Goal: Transaction & Acquisition: Download file/media

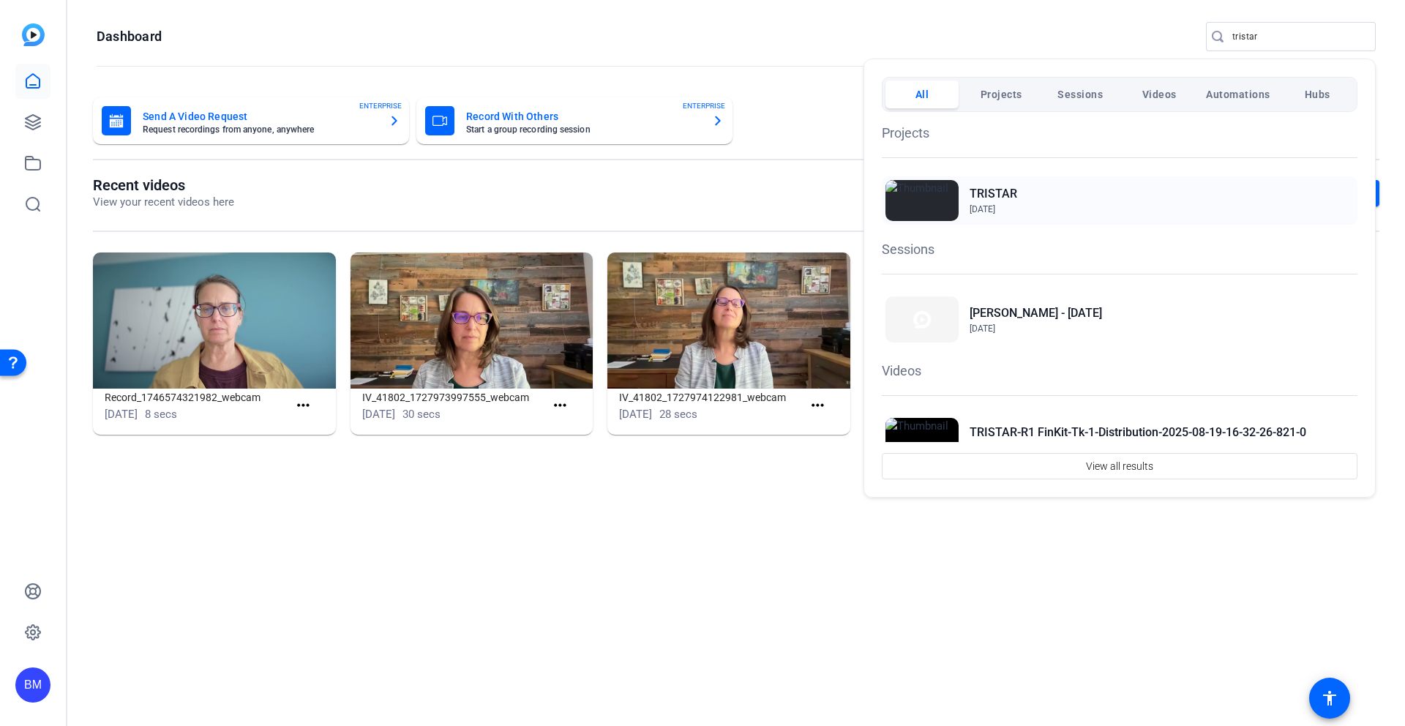
click at [1003, 201] on h2 "TRISTAR" at bounding box center [994, 194] width 48 height 18
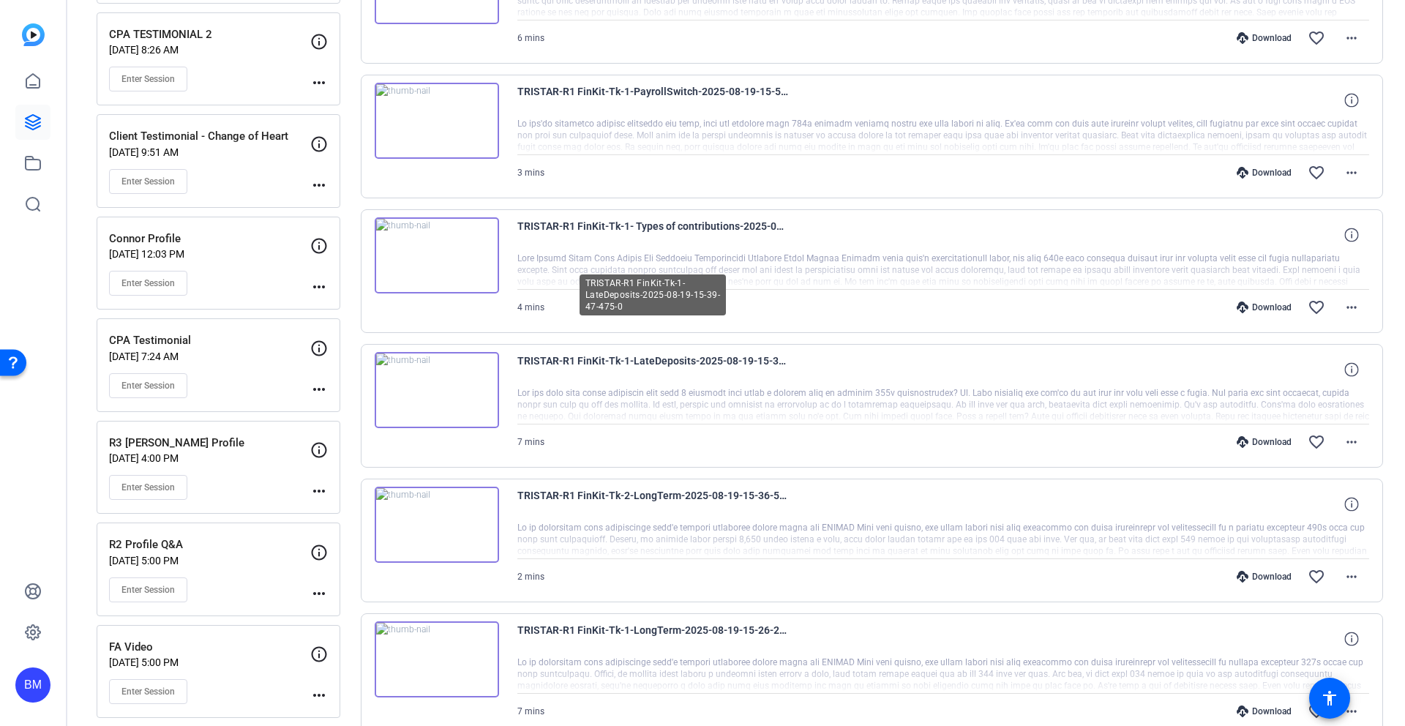
scroll to position [922, 0]
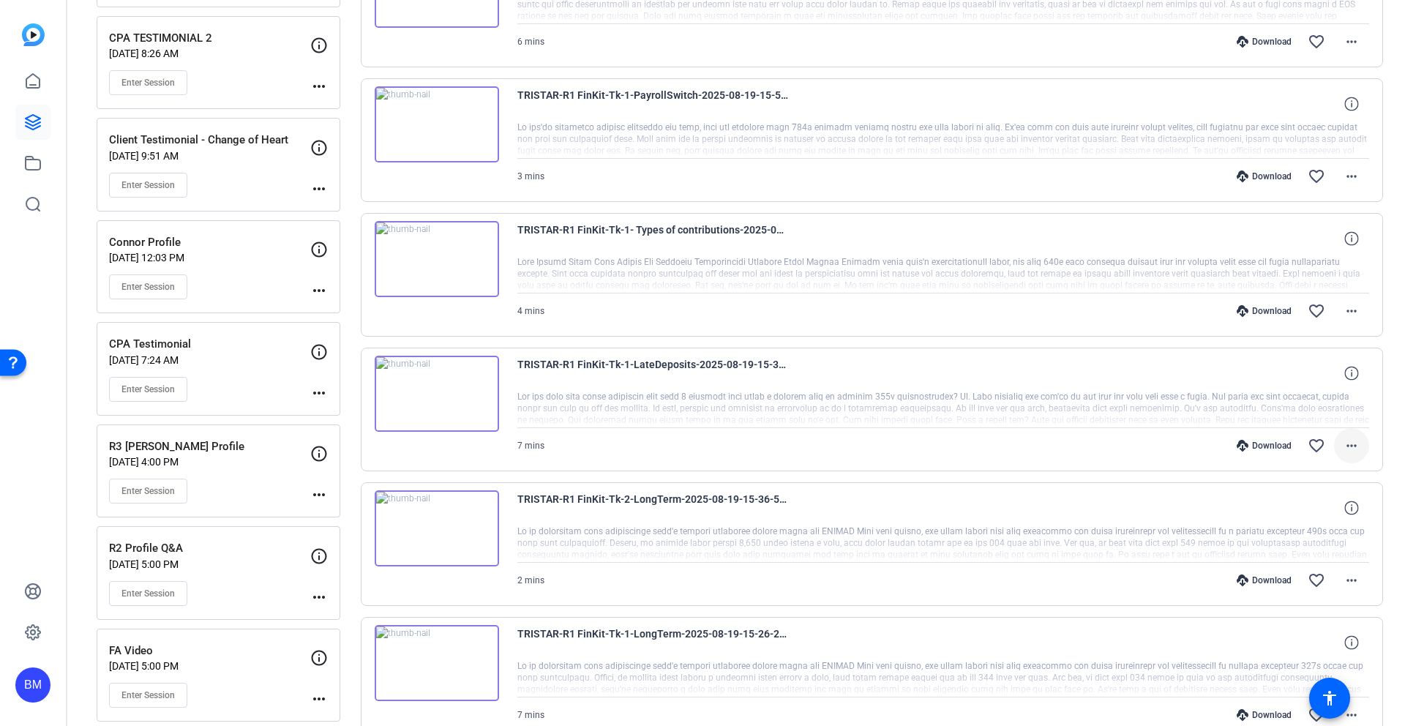
click at [1349, 446] on mat-icon "more_horiz" at bounding box center [1352, 446] width 18 height 18
click at [1292, 513] on span "Download MP4" at bounding box center [1306, 513] width 88 height 18
